Goal: Task Accomplishment & Management: Manage account settings

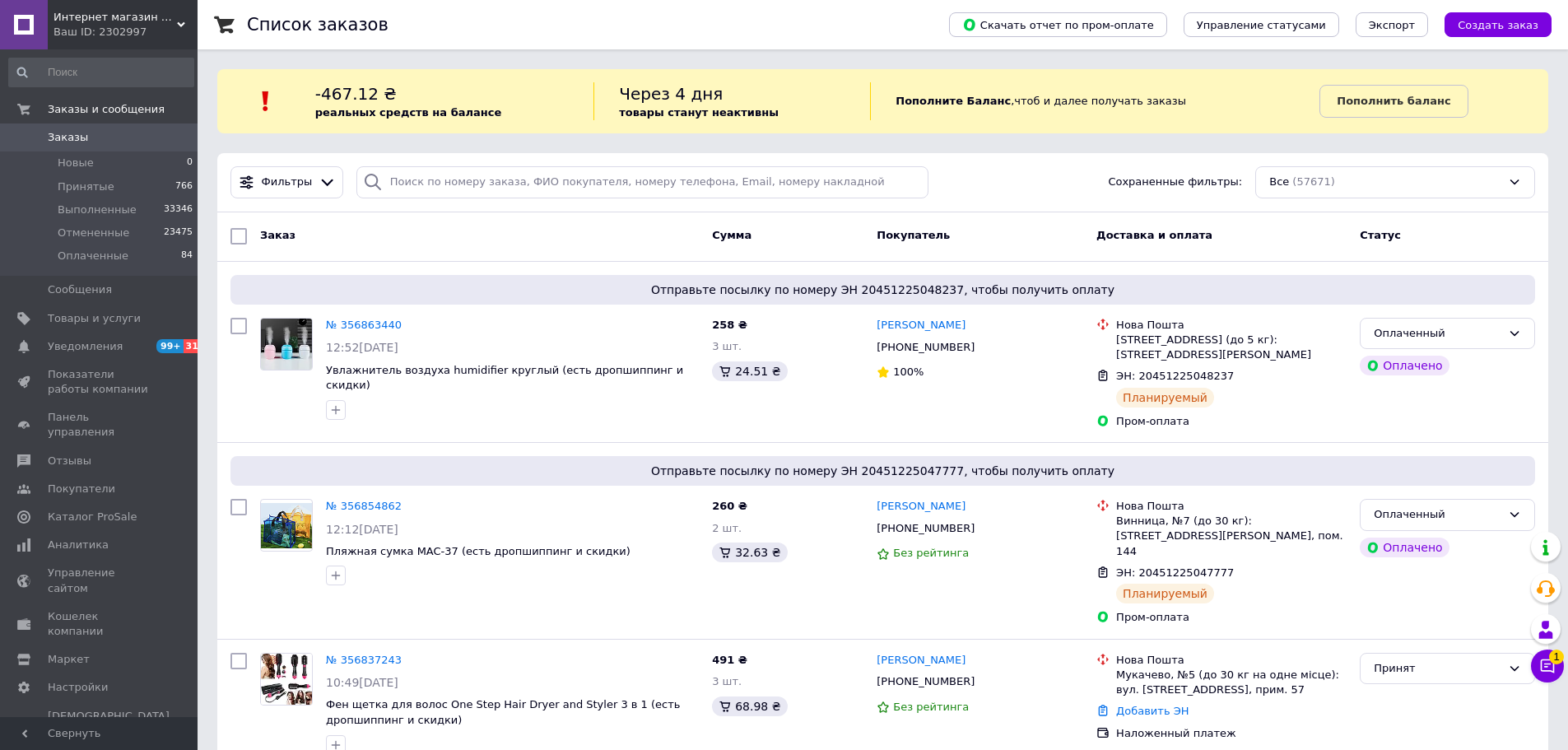
drag, startPoint x: 1271, startPoint y: 338, endPoint x: 1031, endPoint y: 236, distance: 260.8
click at [1255, 337] on div "г. Киев (Киевская обл.), №376 (до 5 кг): ул. Сверстюка Евгения, 6" at bounding box center [1231, 347] width 230 height 29
click at [1546, 661] on icon at bounding box center [1547, 666] width 17 height 17
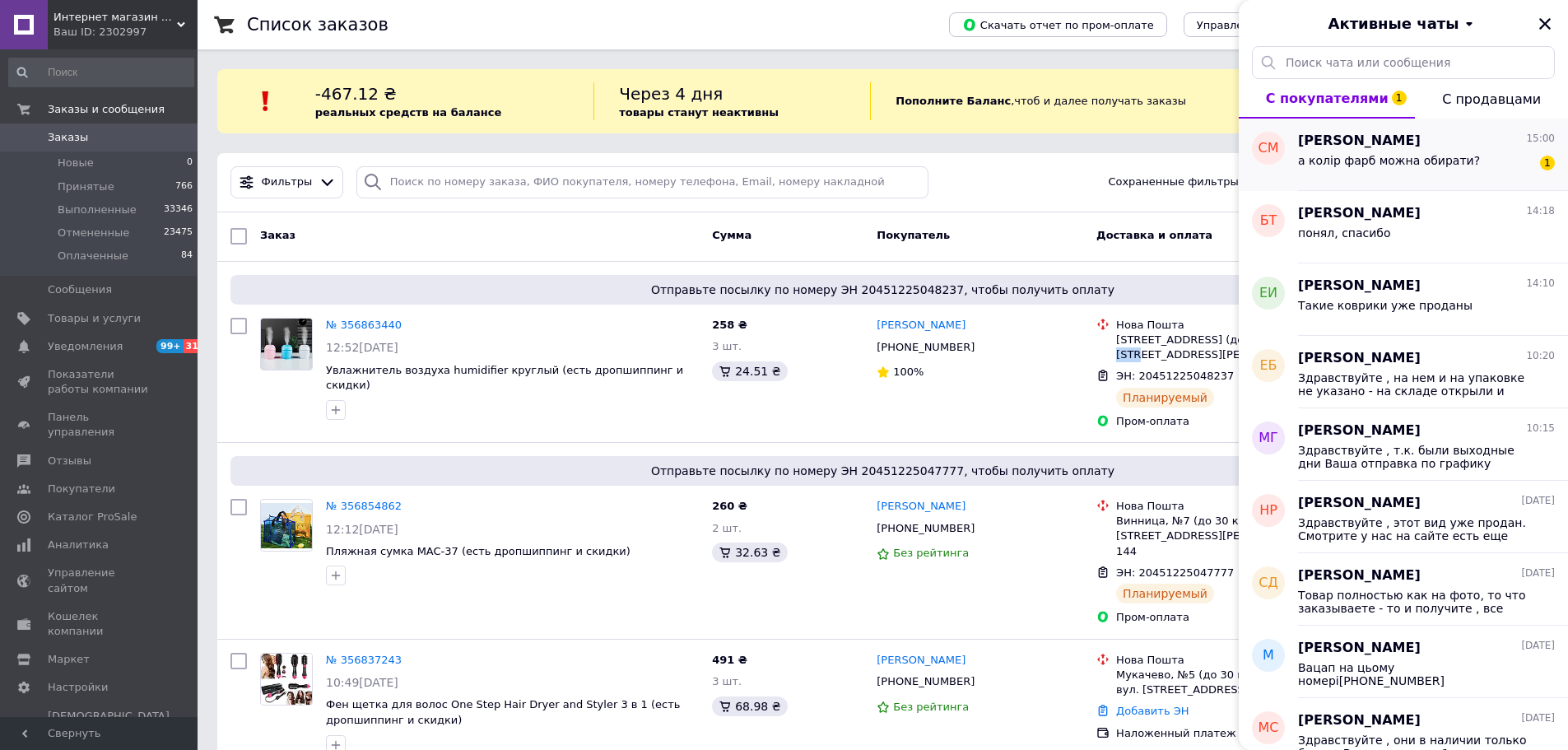
click at [1339, 169] on div "а колір фарб можна обирати?" at bounding box center [1388, 166] width 182 height 23
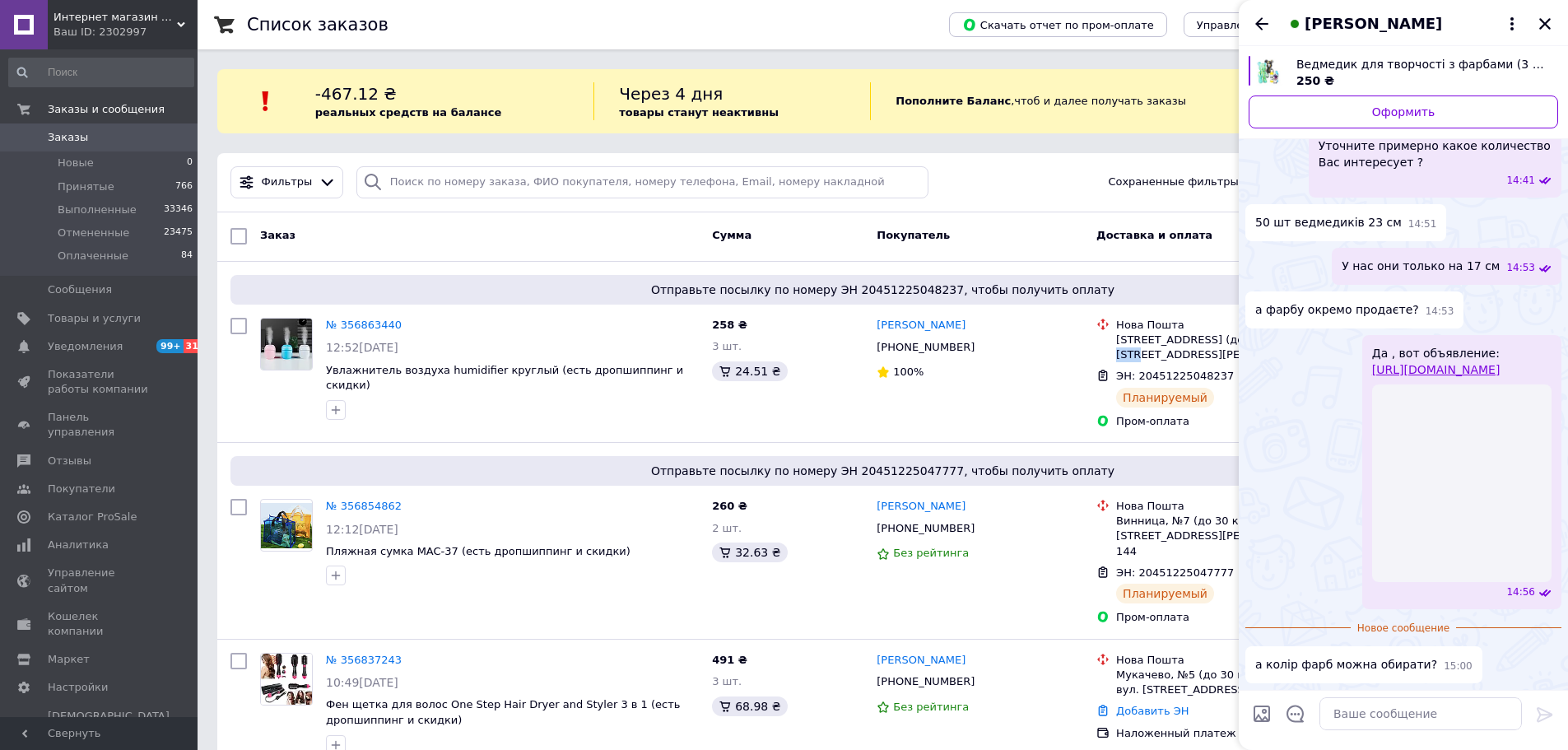
scroll to position [667, 0]
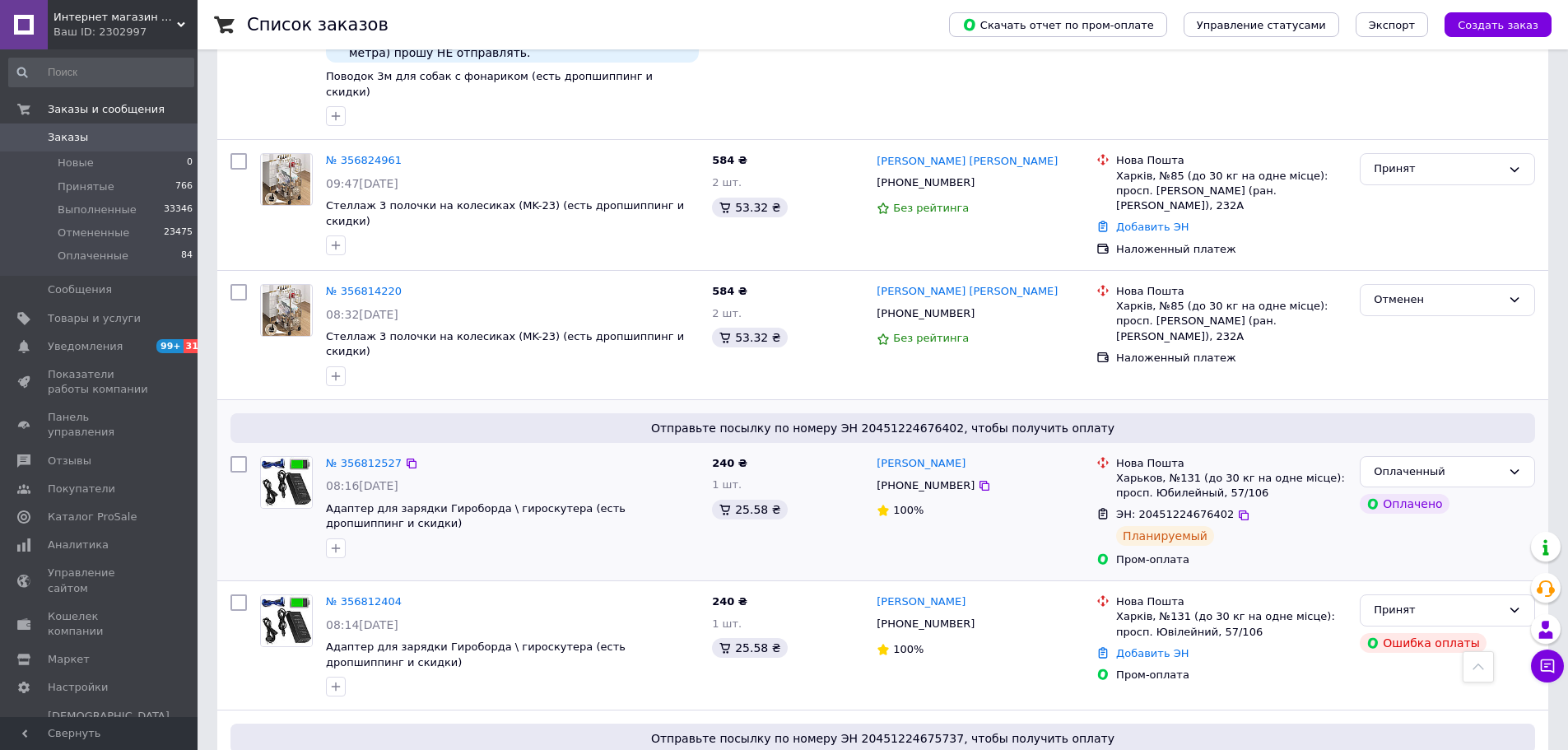
scroll to position [909, 0]
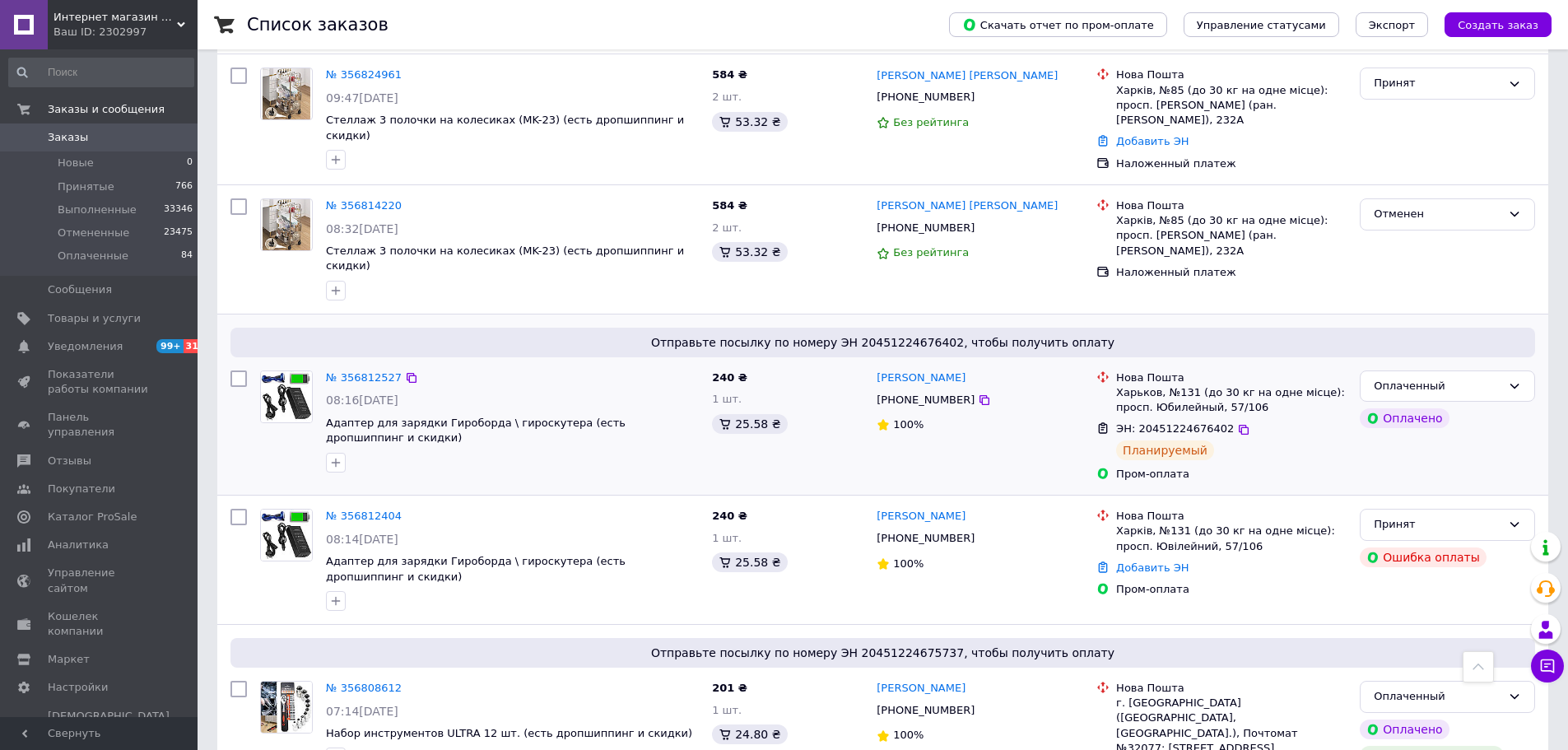
click at [1443, 388] on div "Оплаченный Оплачено" at bounding box center [1447, 426] width 189 height 124
